Goal: Navigation & Orientation: Find specific page/section

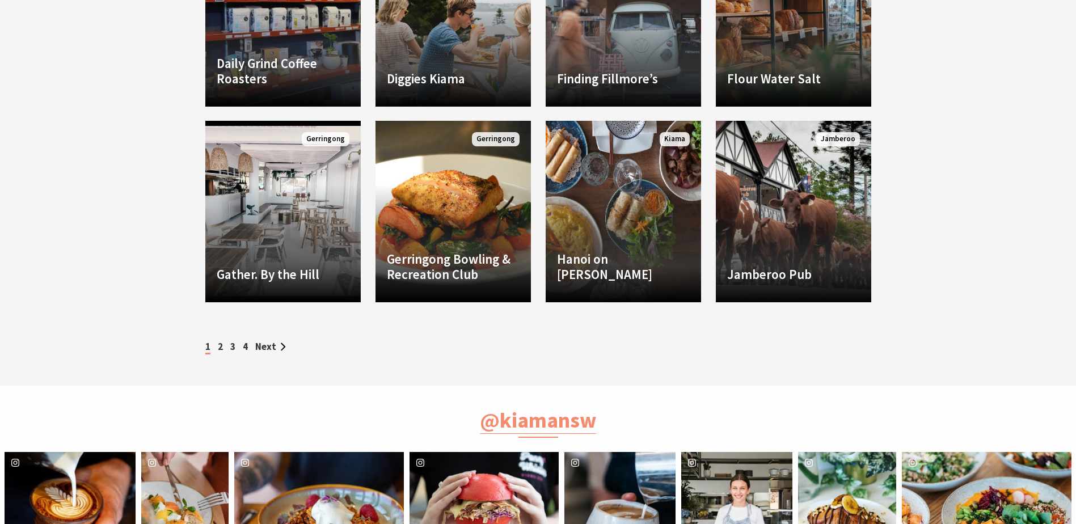
scroll to position [1077, 0]
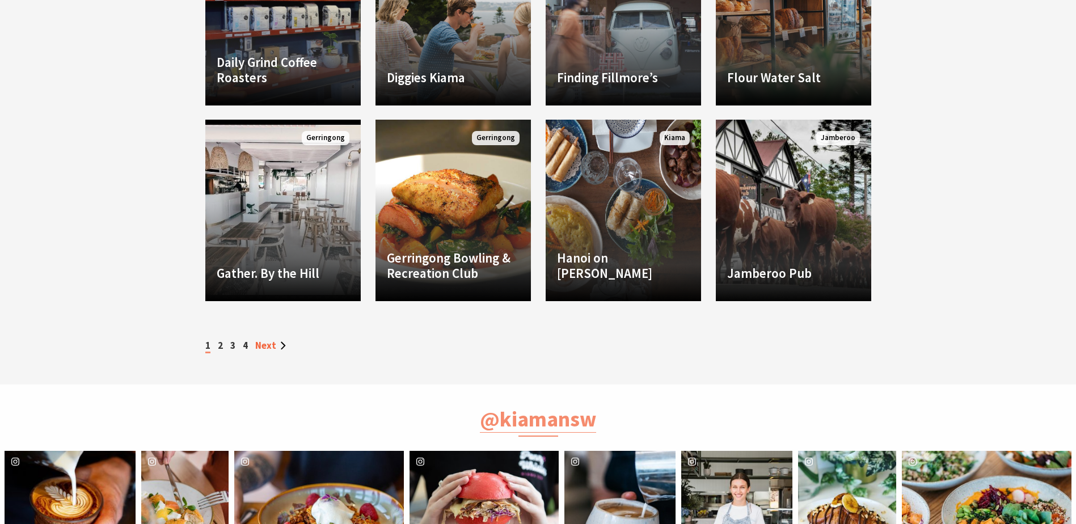
click at [264, 344] on link "Next" at bounding box center [270, 345] width 31 height 12
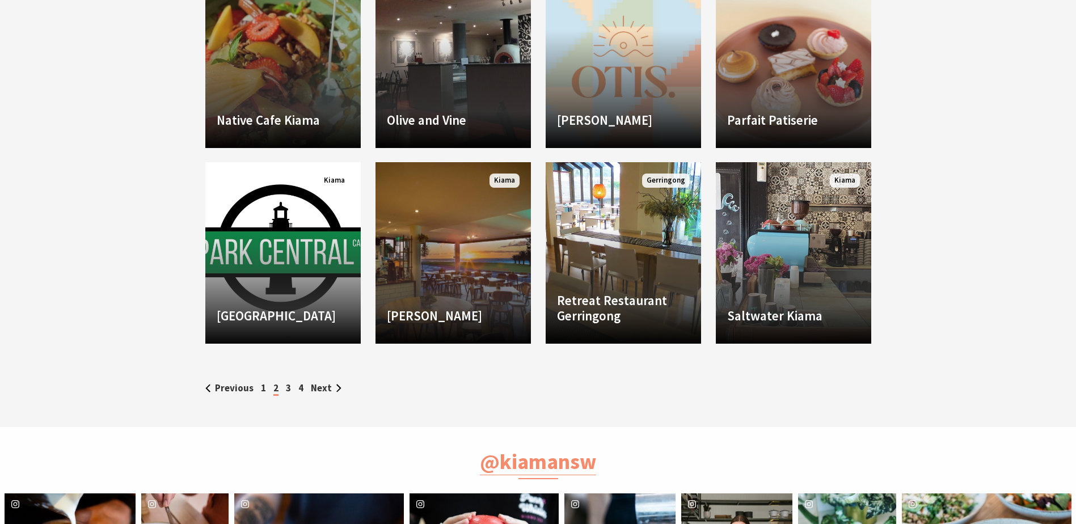
scroll to position [1077, 0]
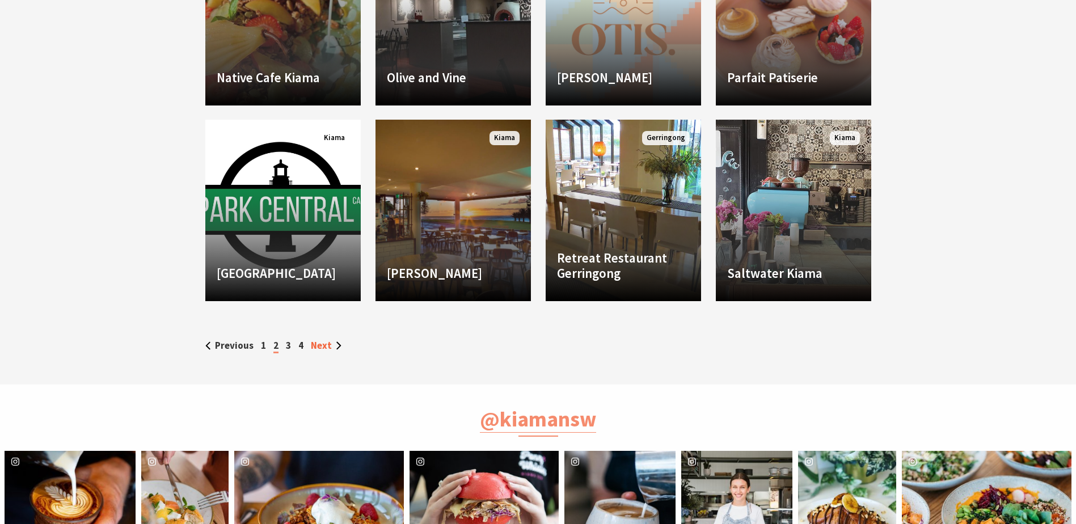
click at [321, 344] on link "Next" at bounding box center [326, 345] width 31 height 12
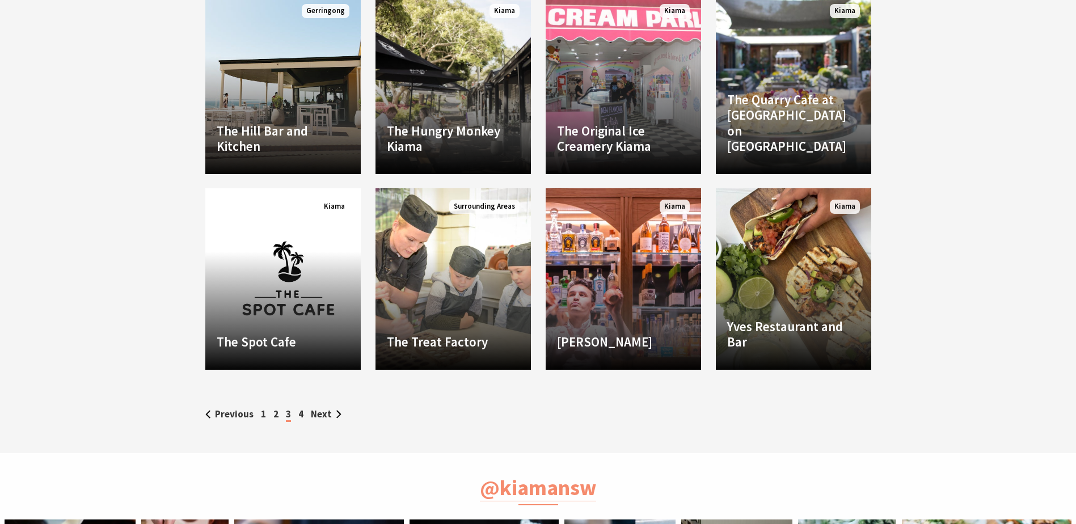
scroll to position [1077, 0]
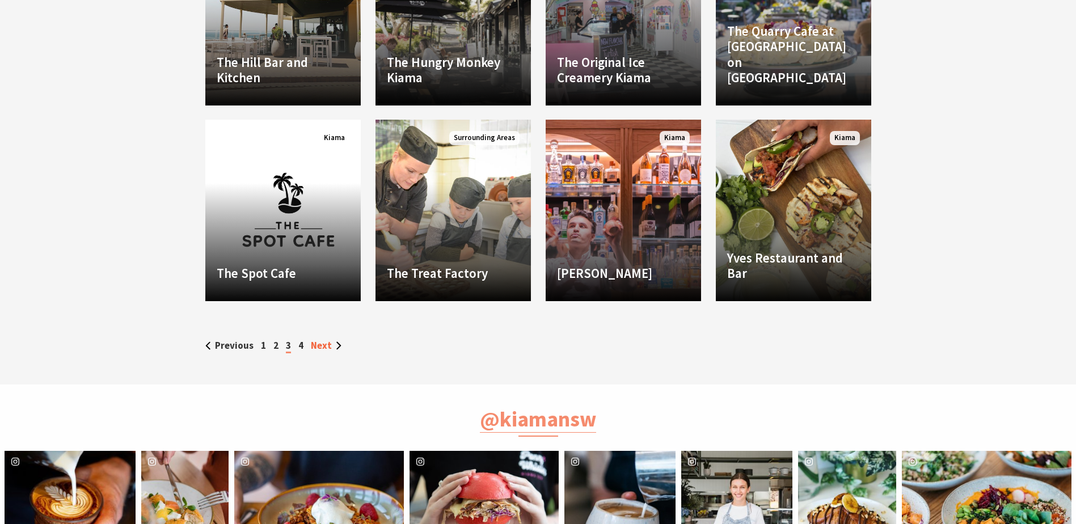
click at [324, 344] on link "Next" at bounding box center [326, 345] width 31 height 12
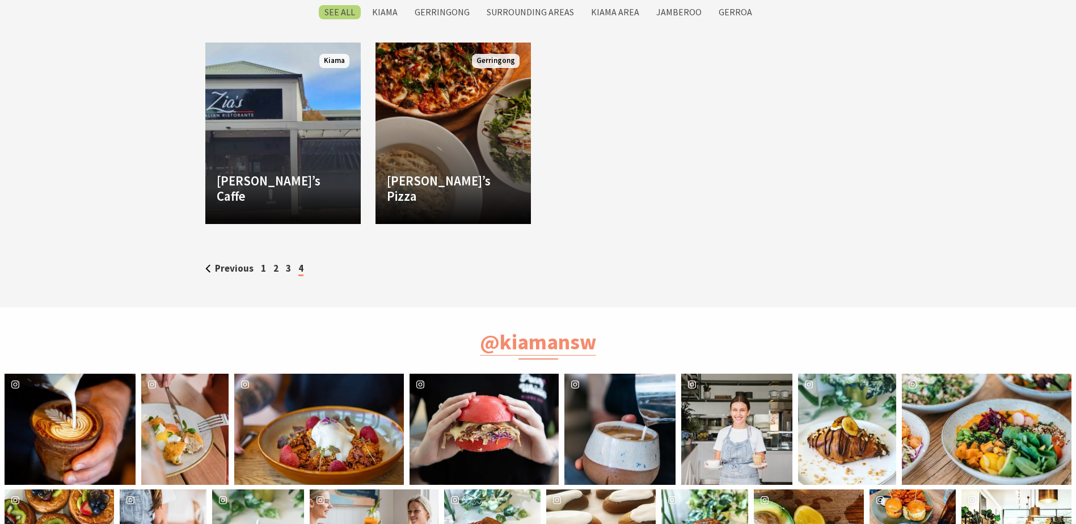
scroll to position [567, 0]
